Goal: Find specific page/section: Find specific page/section

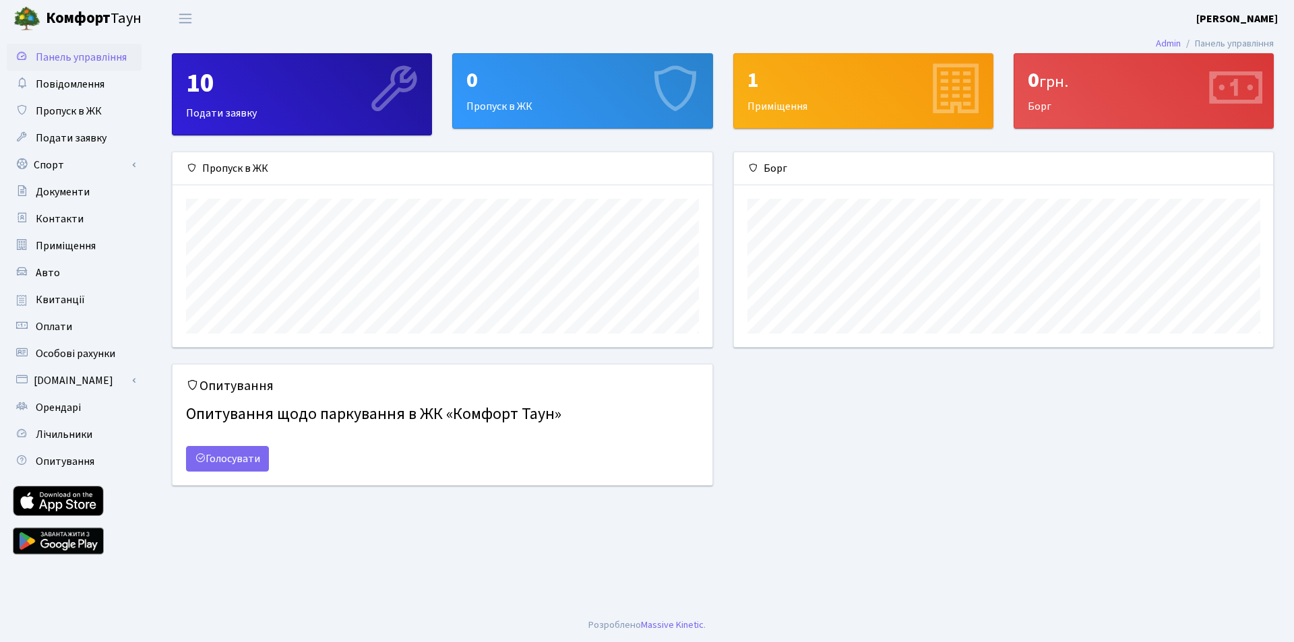
scroll to position [195, 539]
click at [61, 305] on span "Квитанції" at bounding box center [60, 299] width 49 height 15
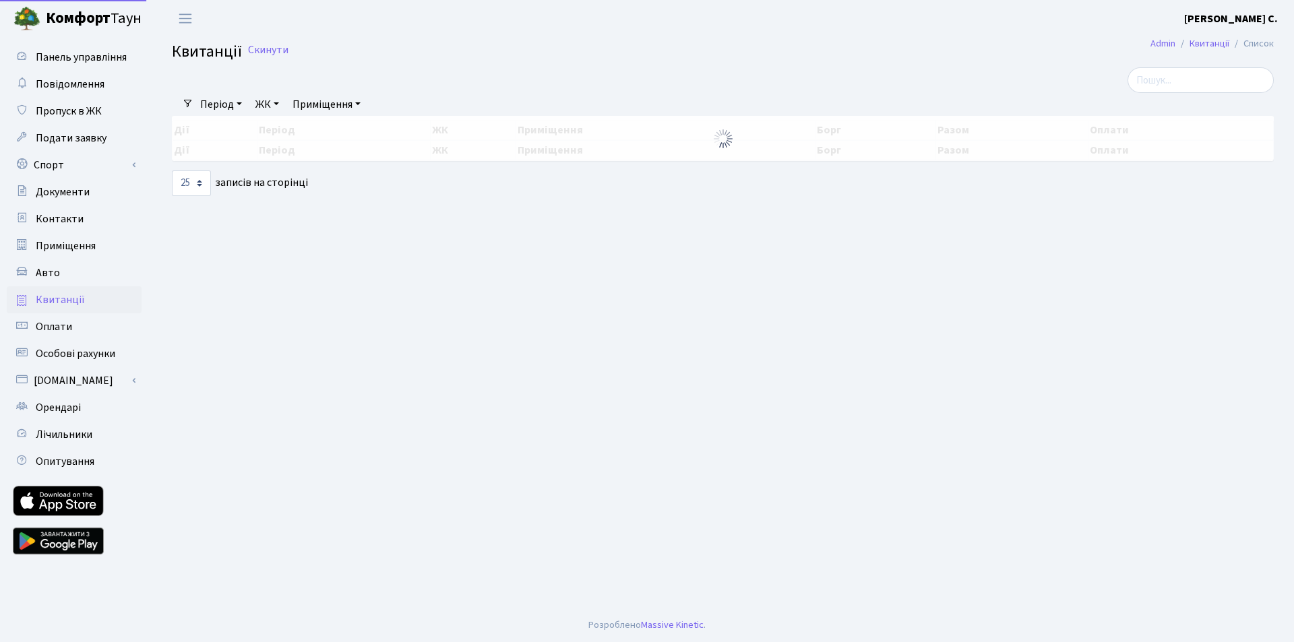
select select "25"
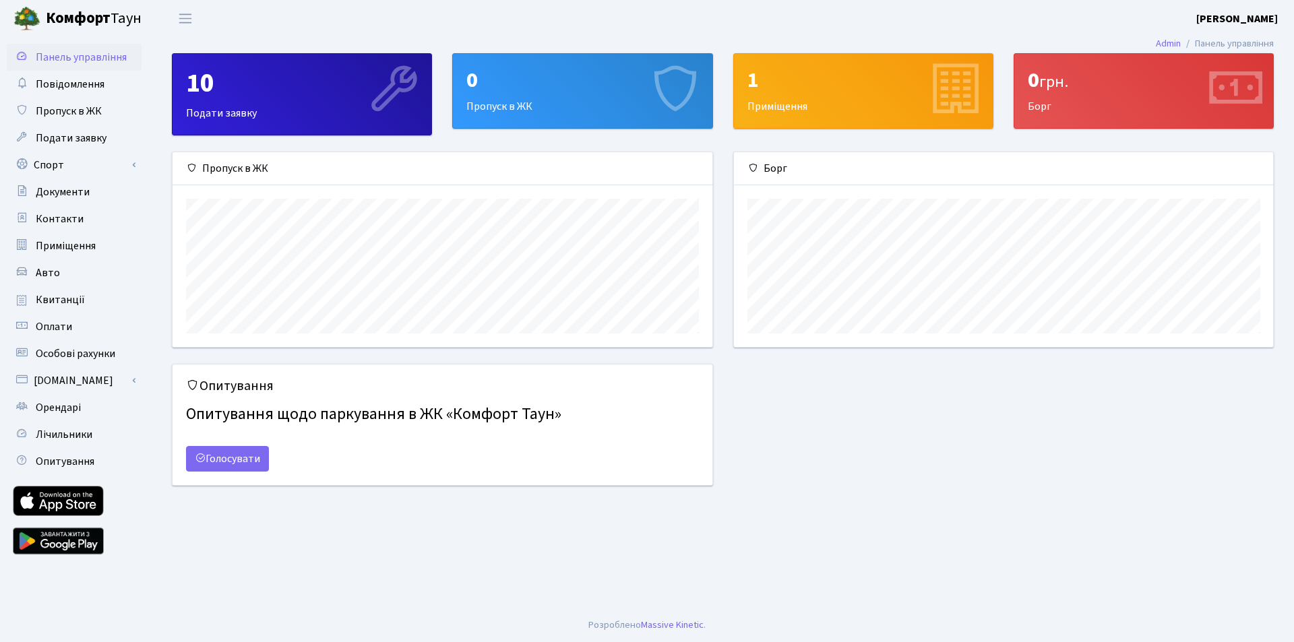
scroll to position [195, 539]
